Goal: Information Seeking & Learning: Learn about a topic

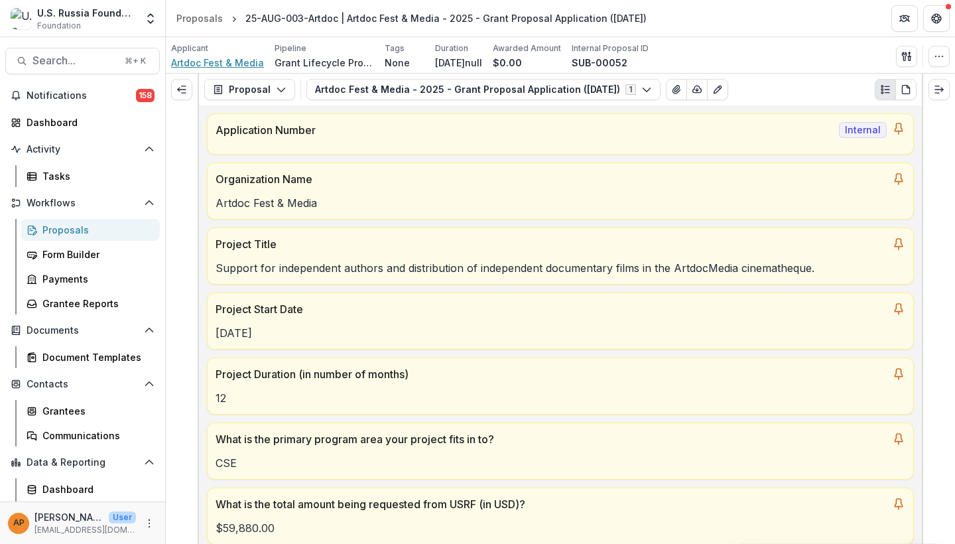
click at [220, 63] on span "Artdoc Fest & Media" at bounding box center [217, 63] width 93 height 14
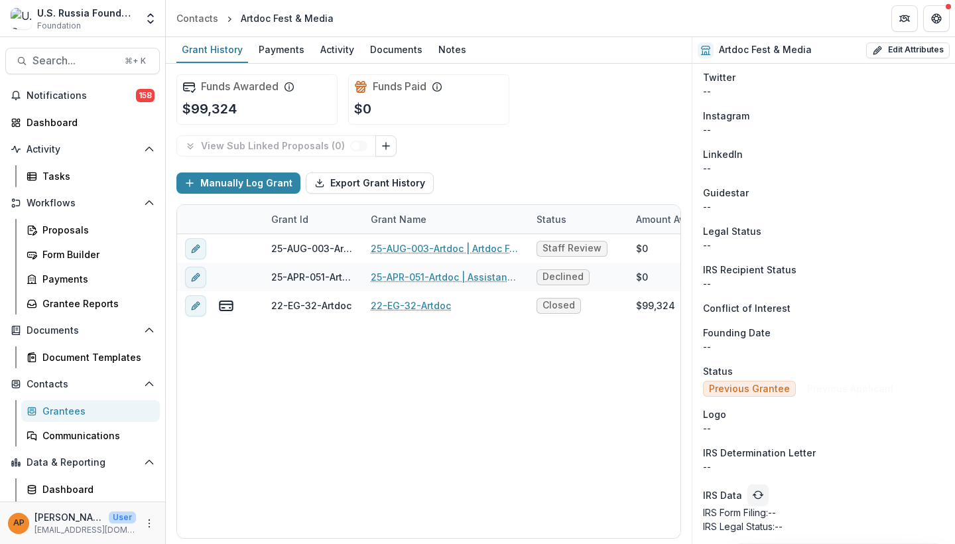
scroll to position [860, 0]
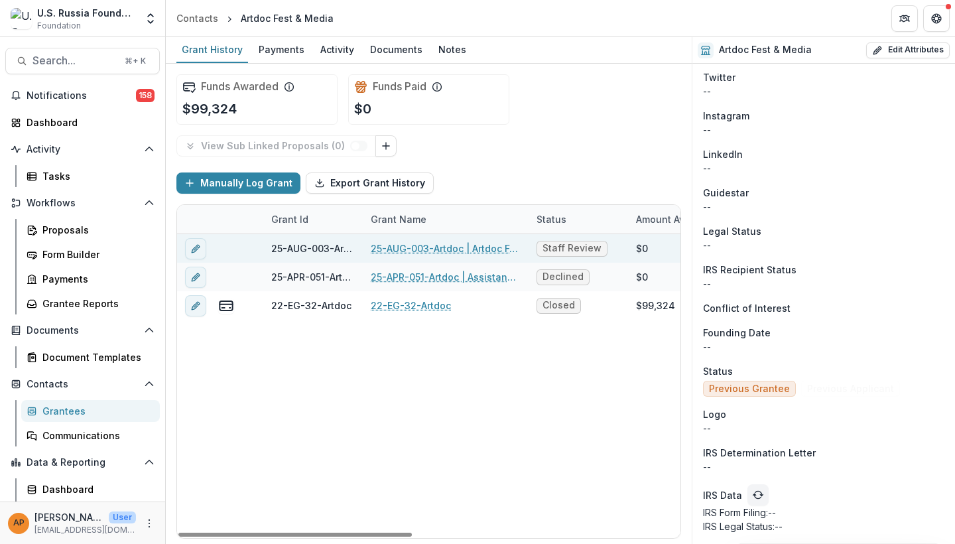
click at [418, 245] on link "25-AUG-003-Artdoc | Artdoc Fest & Media - 2025 - Grant Proposal Application ([D…" at bounding box center [446, 248] width 150 height 14
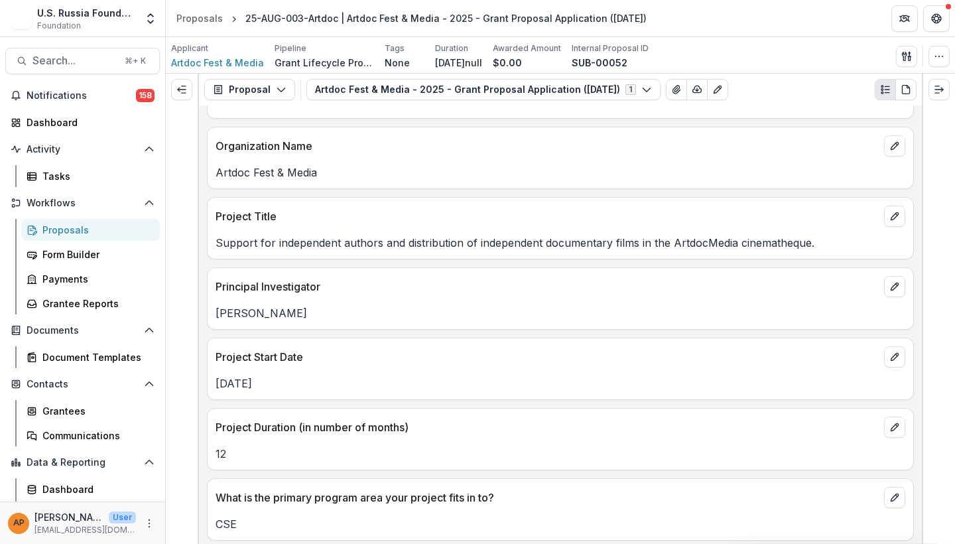
scroll to position [805, 0]
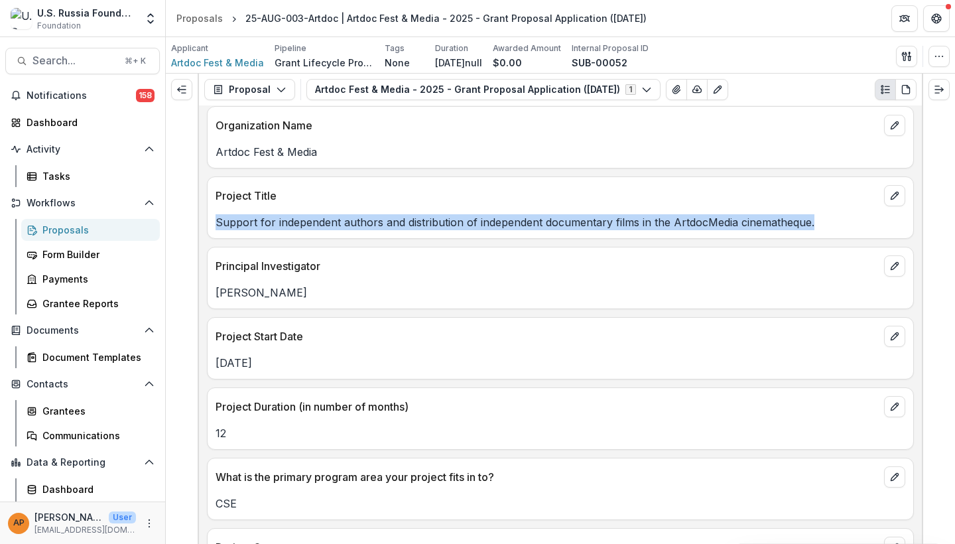
drag, startPoint x: 823, startPoint y: 225, endPoint x: 216, endPoint y: 225, distance: 607.5
click at [216, 225] on p "Support for independent authors and distribution of independent documentary fil…" at bounding box center [561, 222] width 690 height 16
copy p "Support for independent authors and distribution of independent documentary fil…"
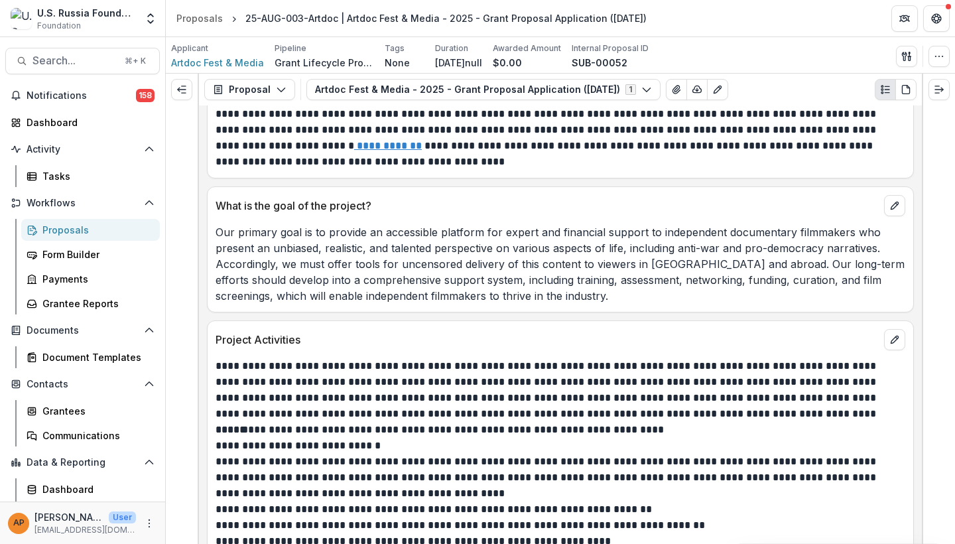
scroll to position [2096, 0]
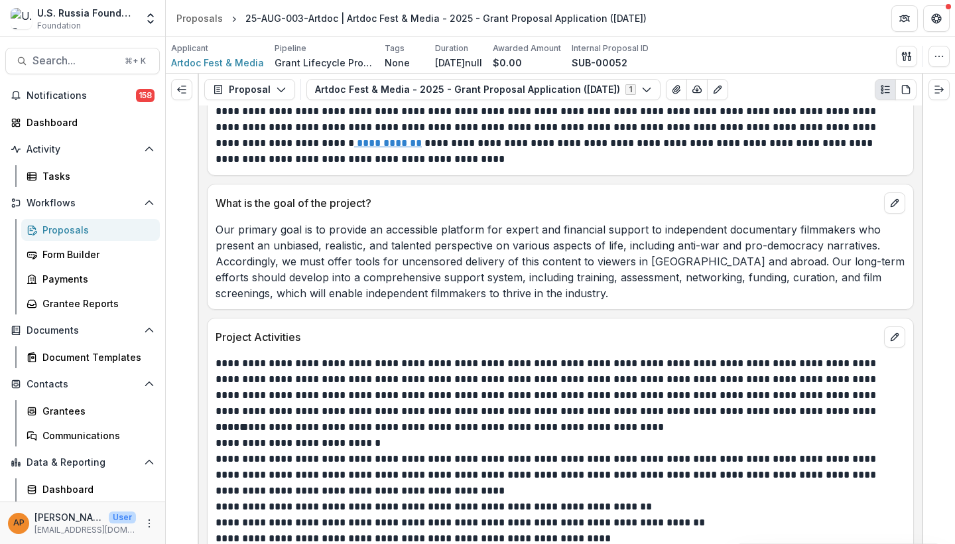
click at [374, 235] on p "Our primary goal is to provide an accessible platform for expert and financial …" at bounding box center [561, 262] width 690 height 80
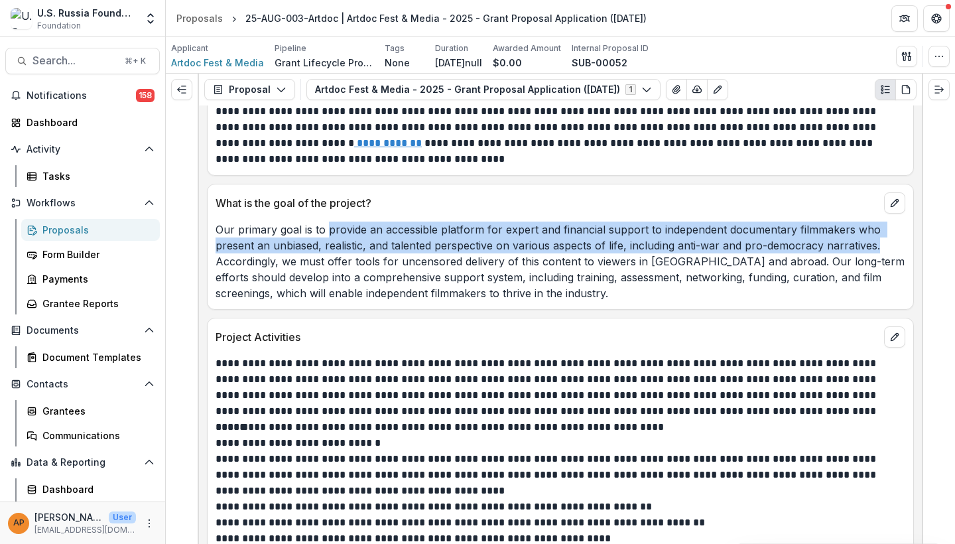
drag, startPoint x: 326, startPoint y: 233, endPoint x: 884, endPoint y: 243, distance: 557.8
click at [884, 243] on p "Our primary goal is to provide an accessible platform for expert and financial …" at bounding box center [561, 262] width 690 height 80
copy p "provide an accessible platform for expert and financial support to independent …"
click at [513, 292] on p "Our primary goal is to provide an accessible platform for expert and financial …" at bounding box center [561, 262] width 690 height 80
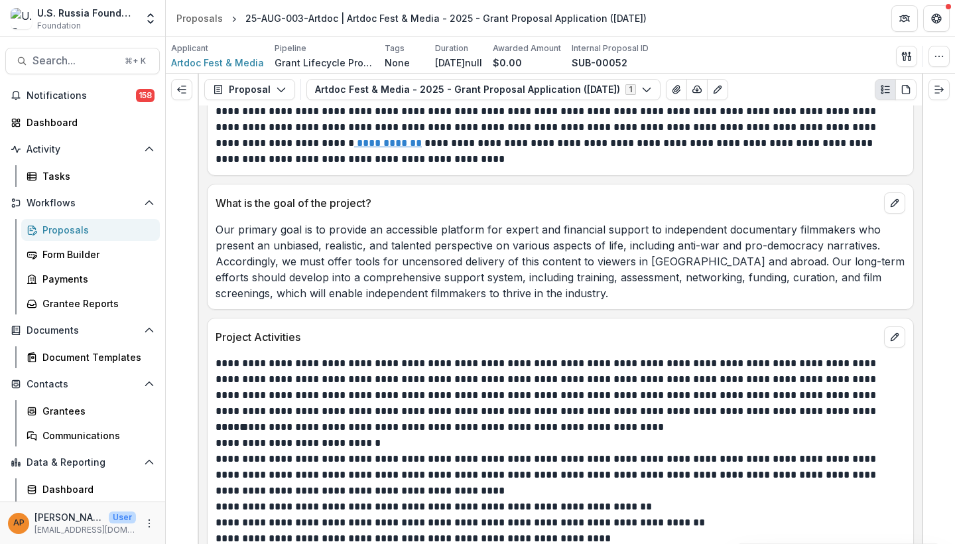
click at [373, 276] on p "Our primary goal is to provide an accessible platform for expert and financial …" at bounding box center [561, 262] width 690 height 80
drag, startPoint x: 325, startPoint y: 266, endPoint x: 411, endPoint y: 265, distance: 85.6
click at [411, 265] on p "Our primary goal is to provide an accessible platform for expert and financial …" at bounding box center [561, 262] width 690 height 80
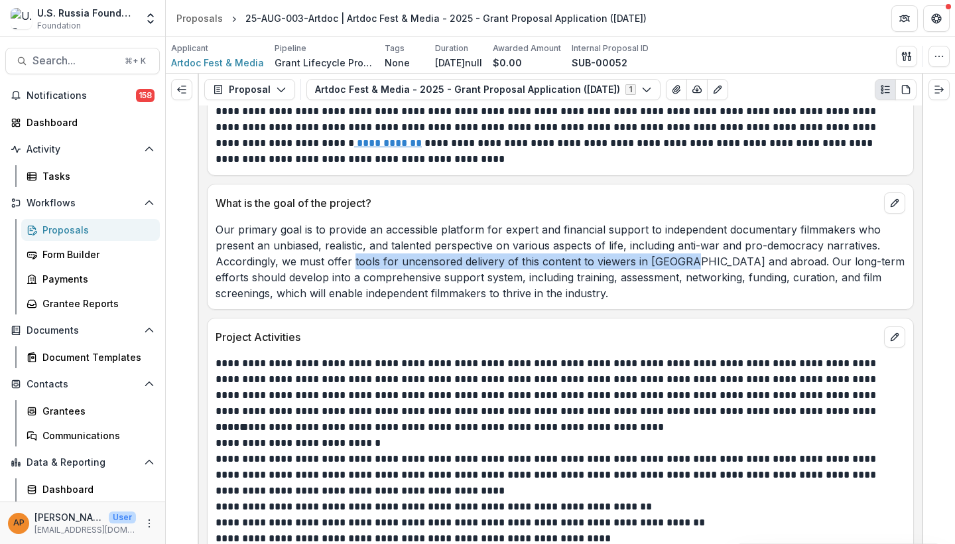
drag, startPoint x: 354, startPoint y: 265, endPoint x: 681, endPoint y: 265, distance: 327.0
click at [681, 265] on p "Our primary goal is to provide an accessible platform for expert and financial …" at bounding box center [561, 262] width 690 height 80
copy p "tools for uncensored delivery of this content to viewers in [GEOGRAPHIC_DATA]"
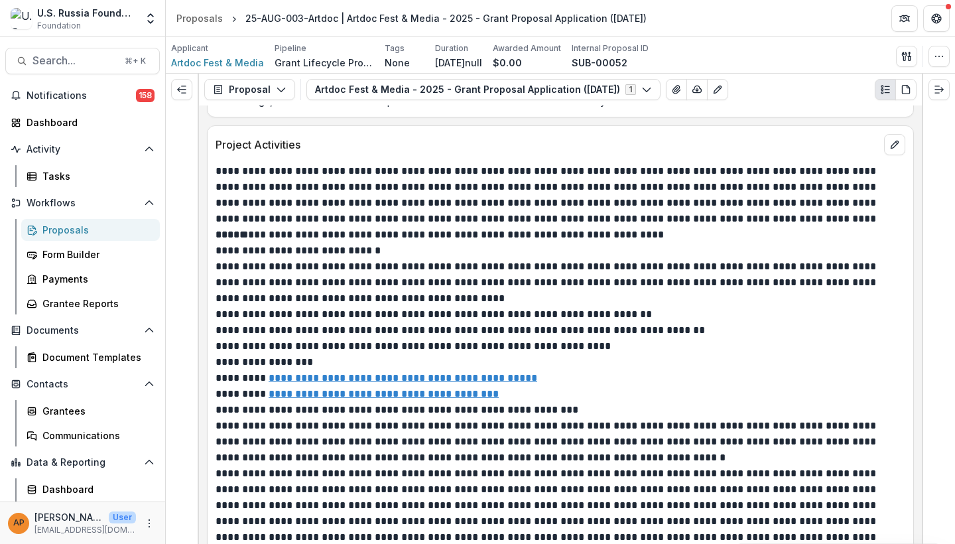
scroll to position [2287, 0]
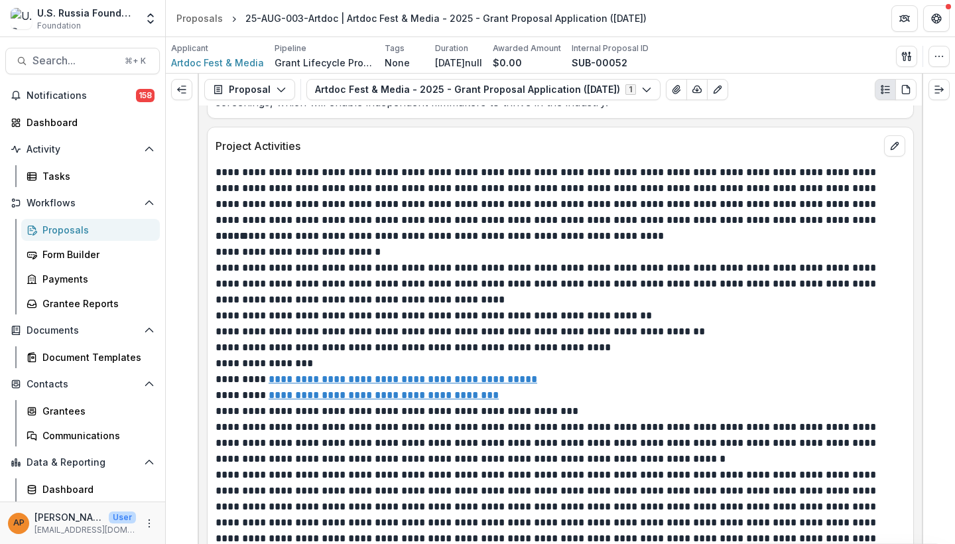
click at [629, 308] on p "**********" at bounding box center [559, 284] width 686 height 48
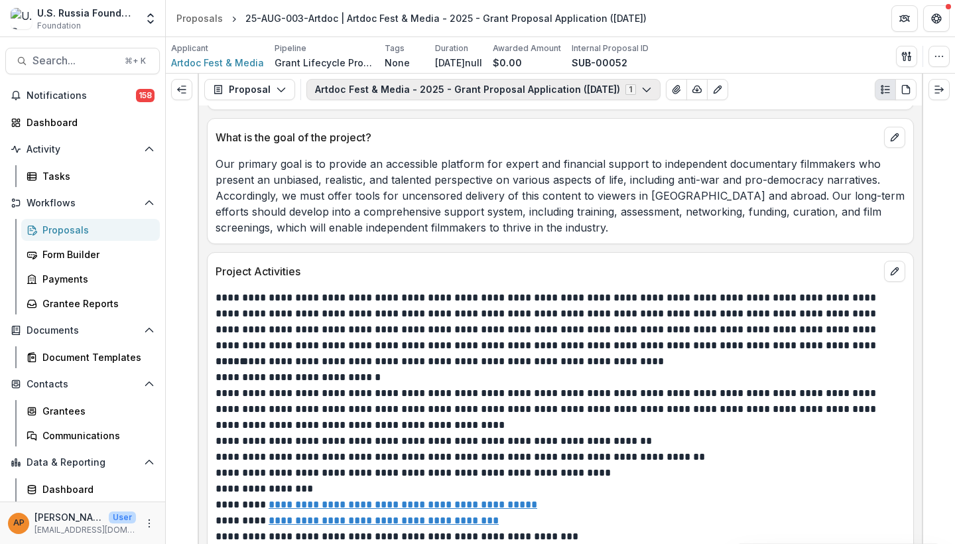
scroll to position [2172, 0]
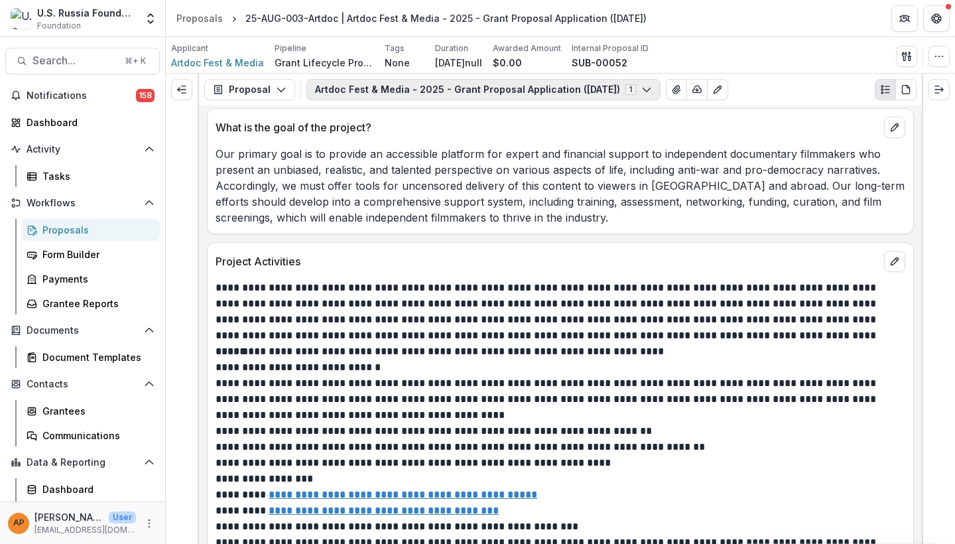
click at [617, 89] on button "Artdoc Fest & Media - 2025 - Grant Proposal Application ([DATE]) 1" at bounding box center [483, 89] width 354 height 21
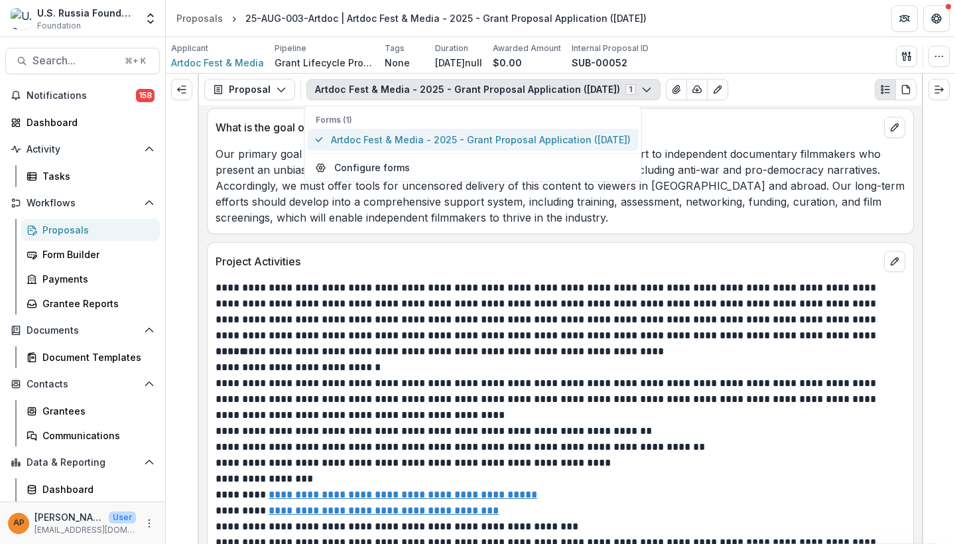
click at [614, 145] on span "Artdoc Fest & Media - 2025 - Grant Proposal Application ([DATE])" at bounding box center [481, 140] width 300 height 14
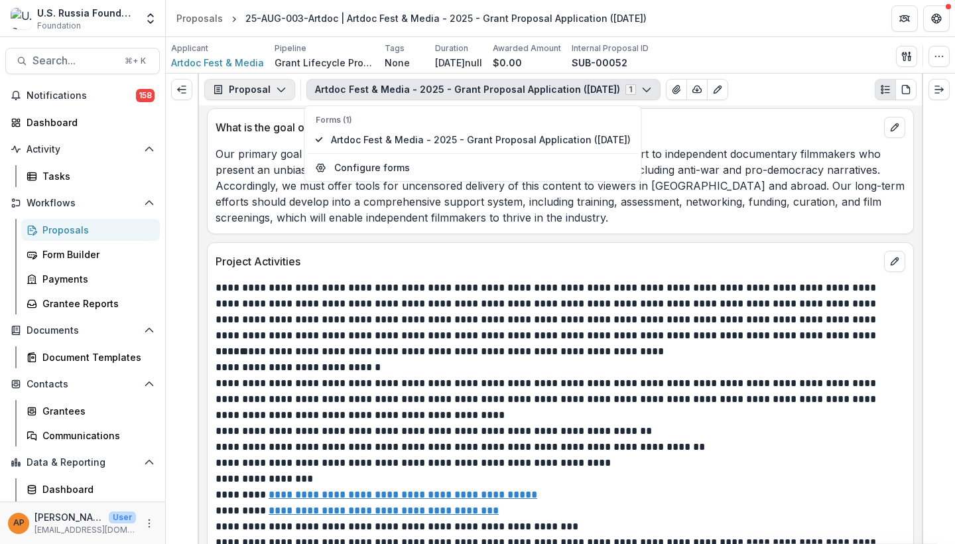
click at [265, 82] on button "Proposal" at bounding box center [249, 89] width 91 height 21
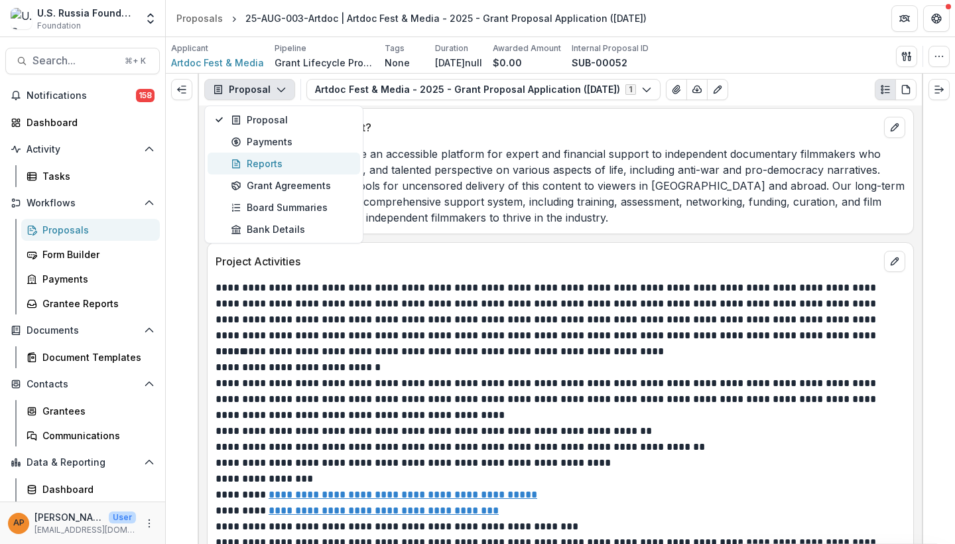
click at [285, 168] on div "Reports" at bounding box center [291, 164] width 121 height 14
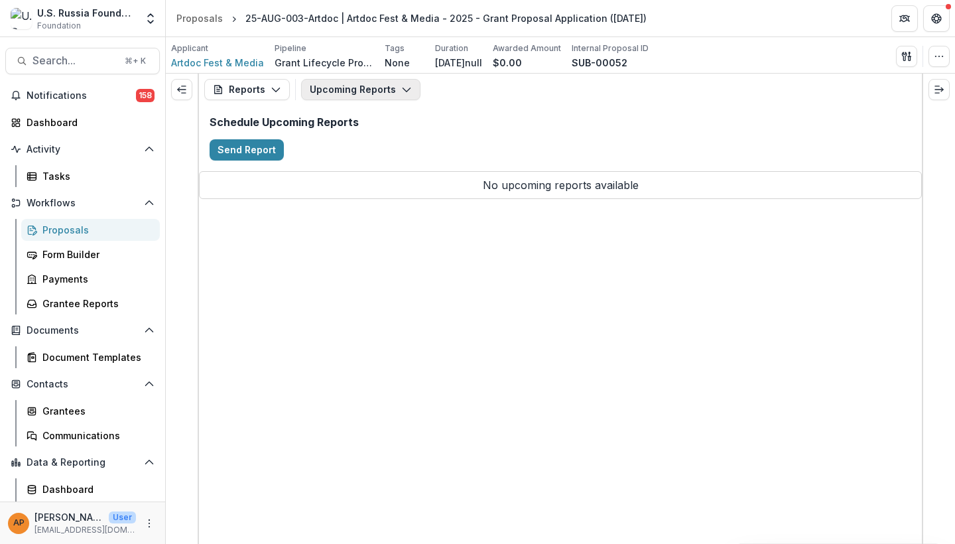
click at [371, 93] on button "Upcoming Reports" at bounding box center [360, 89] width 119 height 21
click at [268, 86] on button "Reports" at bounding box center [247, 89] width 86 height 21
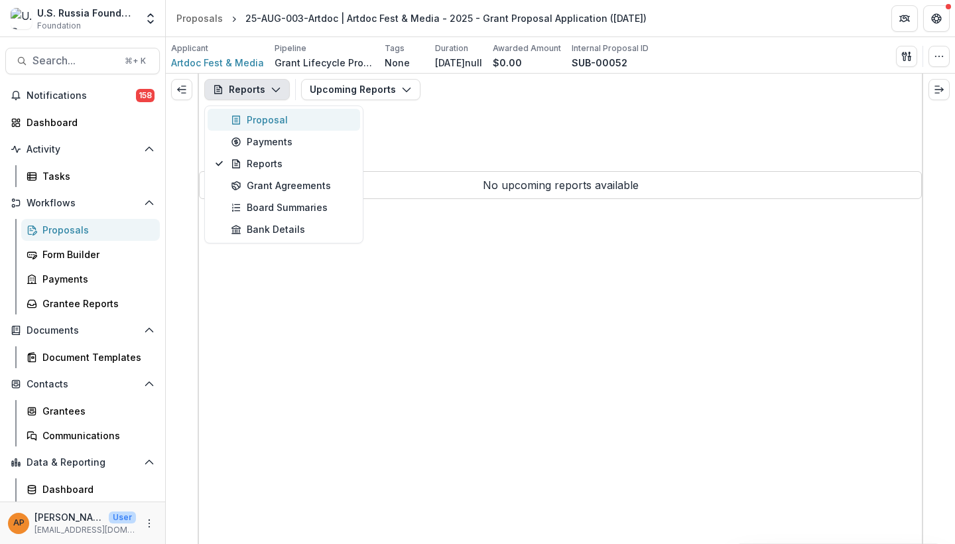
click at [276, 114] on div "Proposal" at bounding box center [291, 120] width 121 height 14
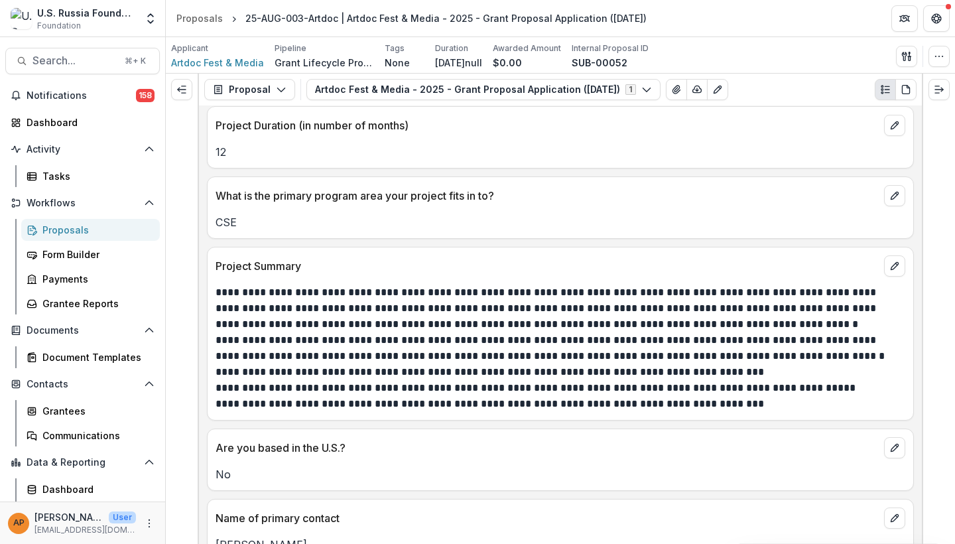
scroll to position [1088, 0]
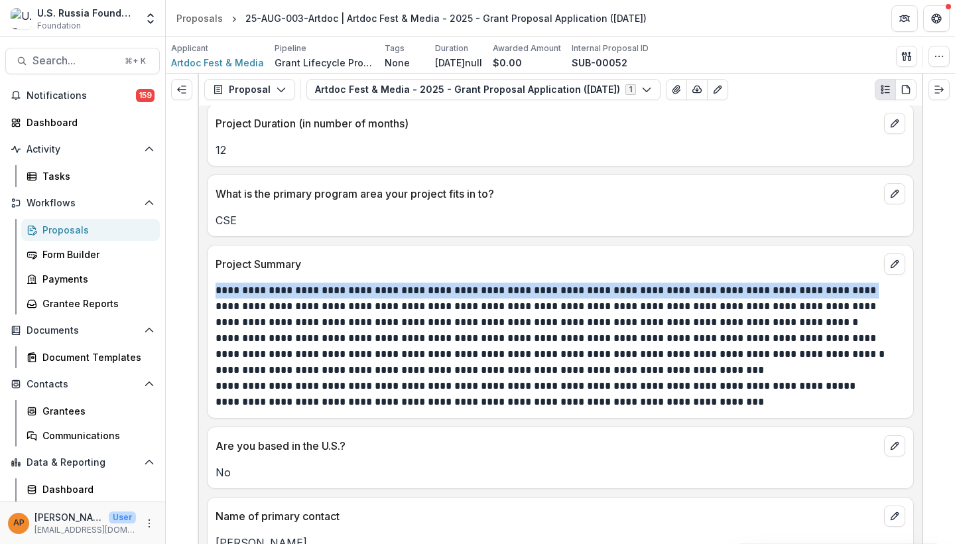
drag, startPoint x: 217, startPoint y: 288, endPoint x: 860, endPoint y: 291, distance: 643.3
click at [860, 291] on p "**********" at bounding box center [559, 307] width 686 height 48
copy p "**********"
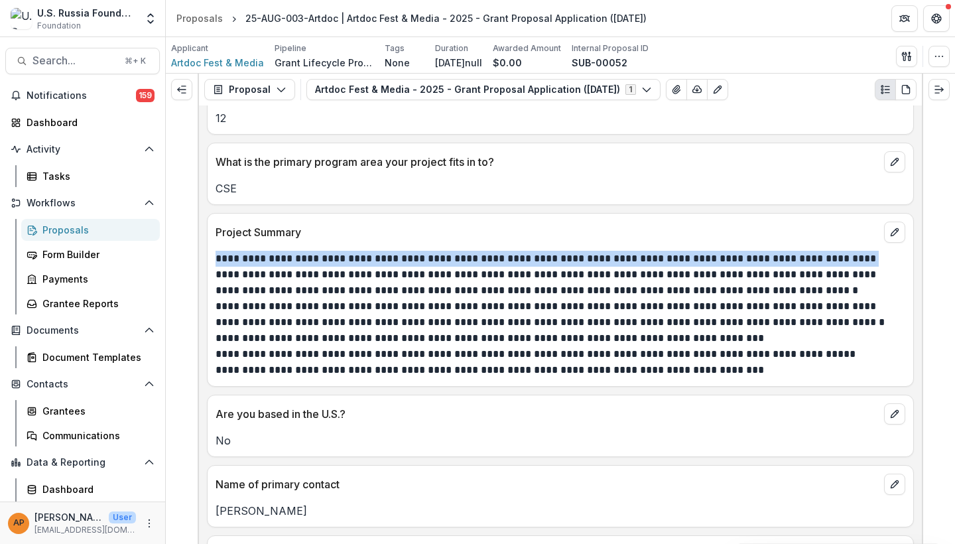
scroll to position [1125, 0]
